Goal: Task Accomplishment & Management: Use online tool/utility

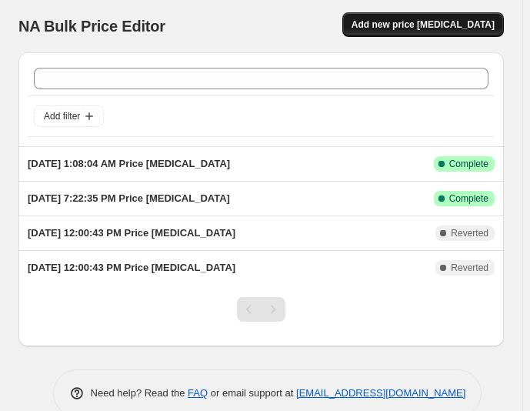
click at [465, 20] on span "Add new price [MEDICAL_DATA]" at bounding box center [423, 24] width 143 height 12
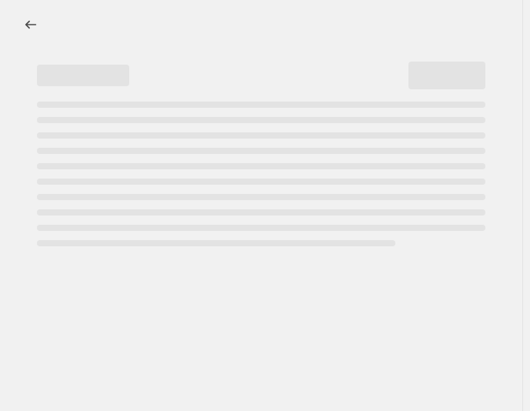
select select "percentage"
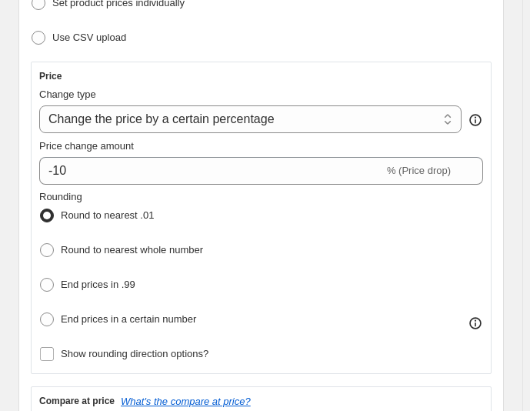
scroll to position [314, 0]
click at [49, 276] on span at bounding box center [46, 283] width 15 height 15
click at [41, 277] on input "End prices in .99" at bounding box center [40, 277] width 1 height 1
radio input "true"
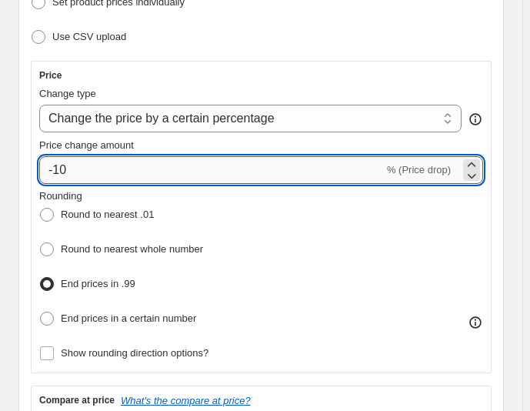
click at [132, 169] on input "-10" at bounding box center [211, 170] width 345 height 28
type input "-1"
click at [153, 168] on input "-23" at bounding box center [211, 170] width 345 height 28
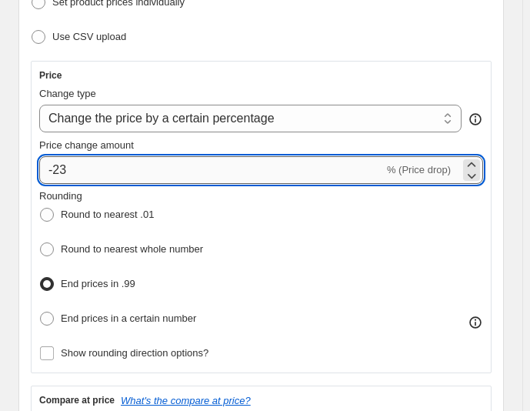
click at [153, 168] on input "-23" at bounding box center [211, 170] width 345 height 28
type input "20"
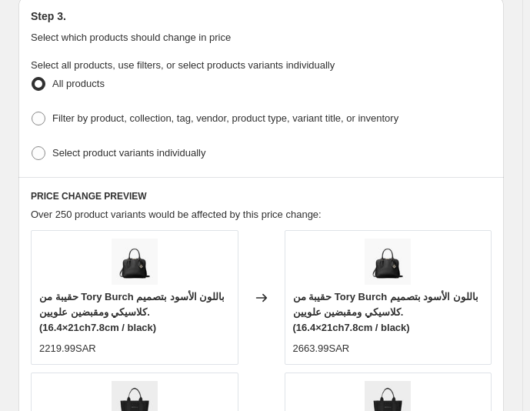
scroll to position [1079, 0]
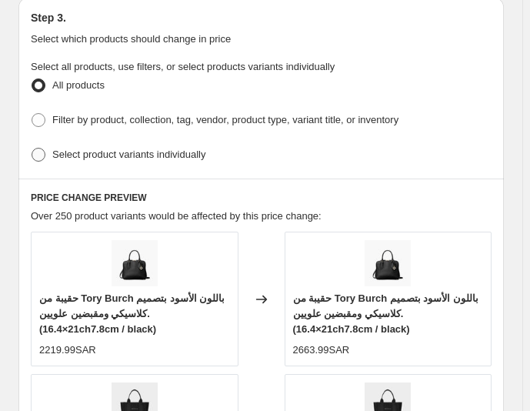
click at [43, 148] on span at bounding box center [39, 155] width 14 height 14
click at [32, 148] on input "Select product variants individually" at bounding box center [32, 148] width 1 height 1
radio input "true"
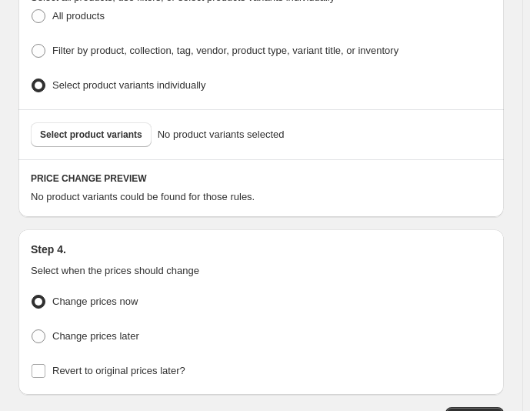
scroll to position [1146, 0]
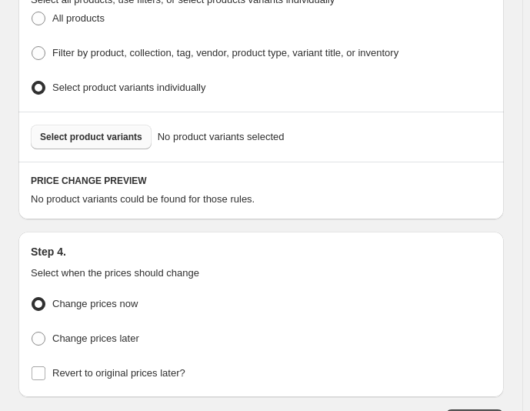
click at [115, 131] on span "Select product variants" at bounding box center [91, 137] width 102 height 12
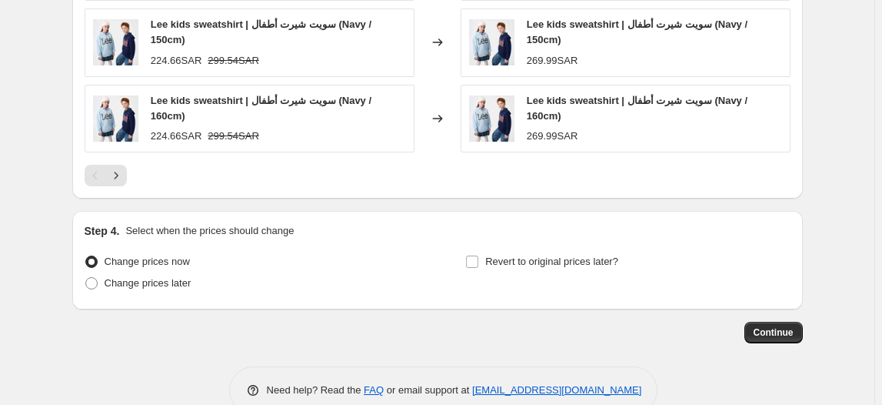
scroll to position [1176, 0]
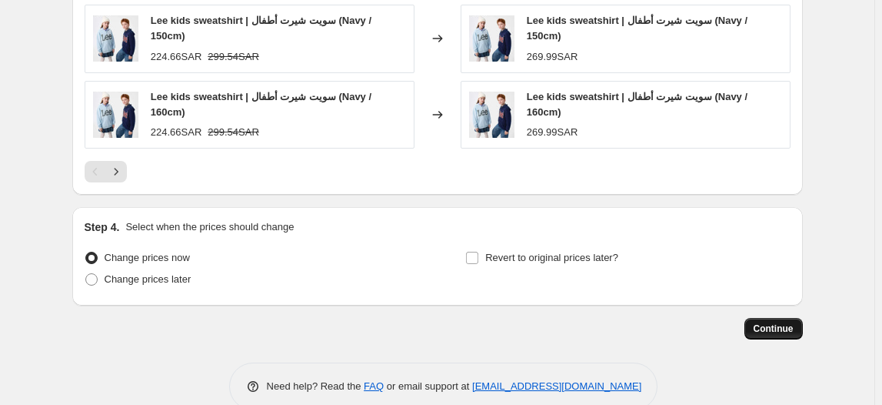
click at [536, 322] on span "Continue" at bounding box center [774, 328] width 40 height 12
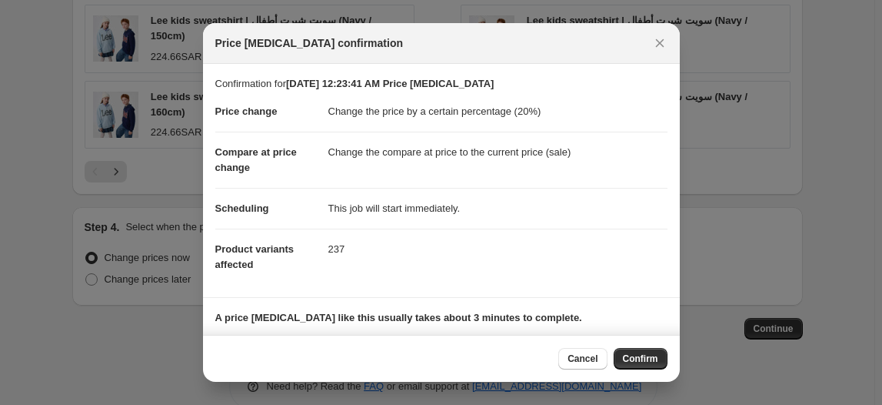
scroll to position [98, 0]
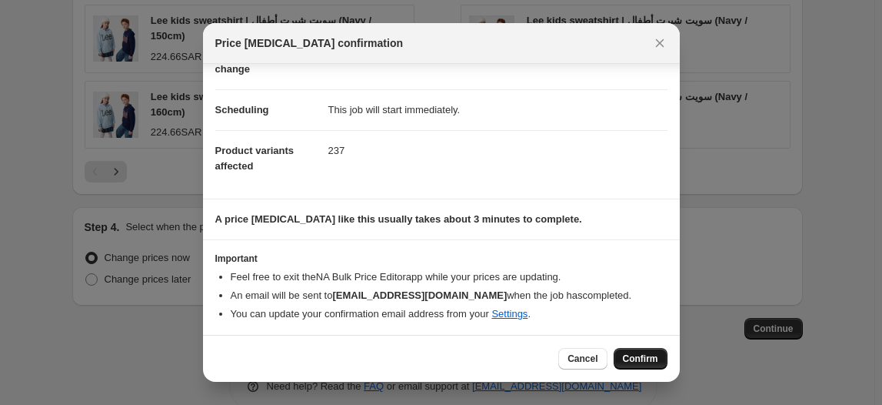
click at [536, 349] on button "Confirm" at bounding box center [641, 359] width 54 height 22
